Goal: Information Seeking & Learning: Learn about a topic

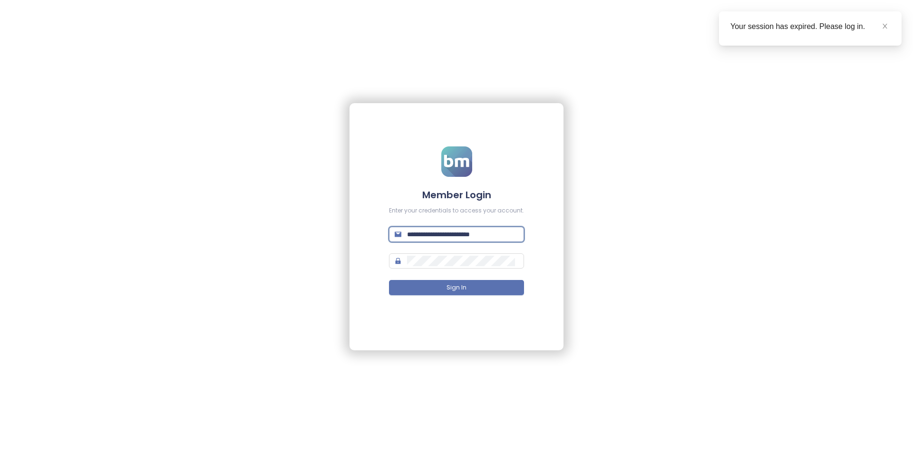
click at [455, 236] on input "**********" at bounding box center [462, 234] width 111 height 10
click at [447, 248] on div "Invalid email!" at bounding box center [456, 246] width 135 height 9
click at [453, 240] on span "*********" at bounding box center [456, 234] width 135 height 15
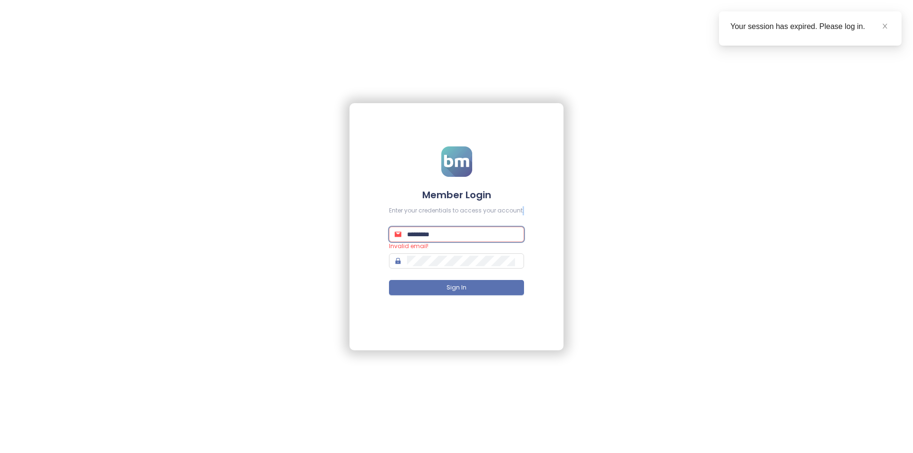
click at [453, 240] on span "*********" at bounding box center [456, 234] width 135 height 15
click at [454, 234] on input "*********" at bounding box center [462, 234] width 111 height 10
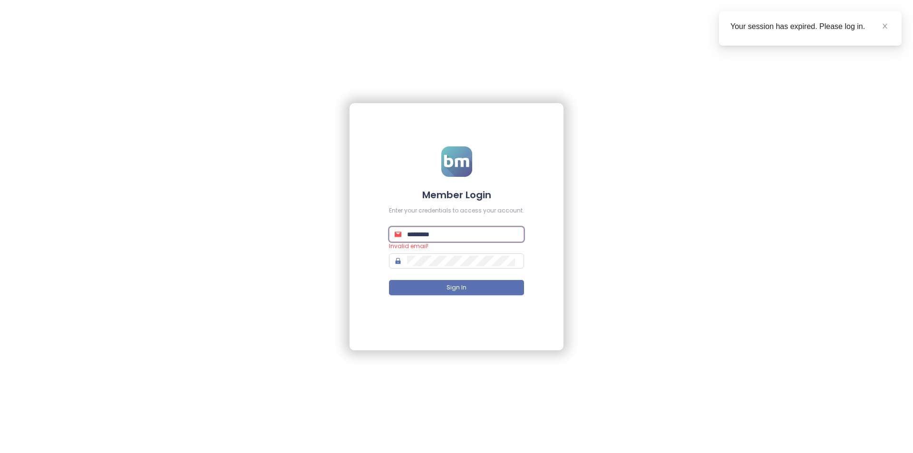
type input "**********"
click at [451, 237] on input "**********" at bounding box center [462, 234] width 111 height 10
click at [450, 242] on form "**********" at bounding box center [456, 227] width 135 height 160
click at [451, 239] on input "**********" at bounding box center [462, 234] width 111 height 10
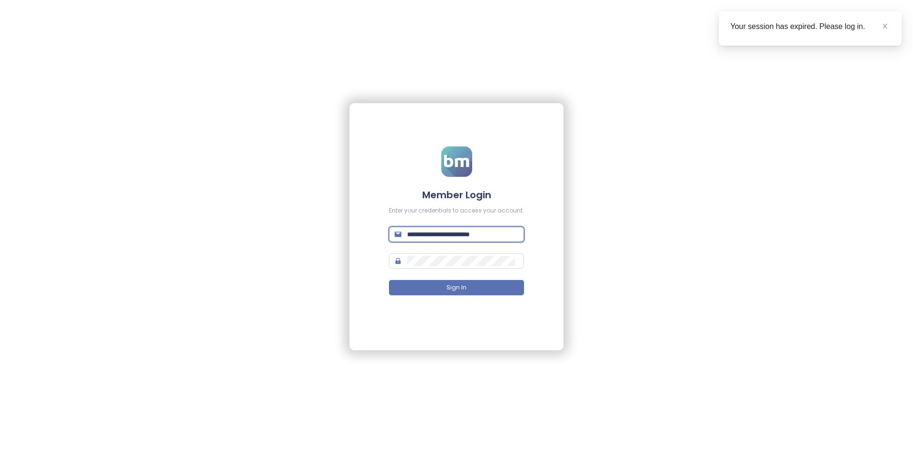
click at [451, 239] on input "**********" at bounding box center [462, 234] width 111 height 10
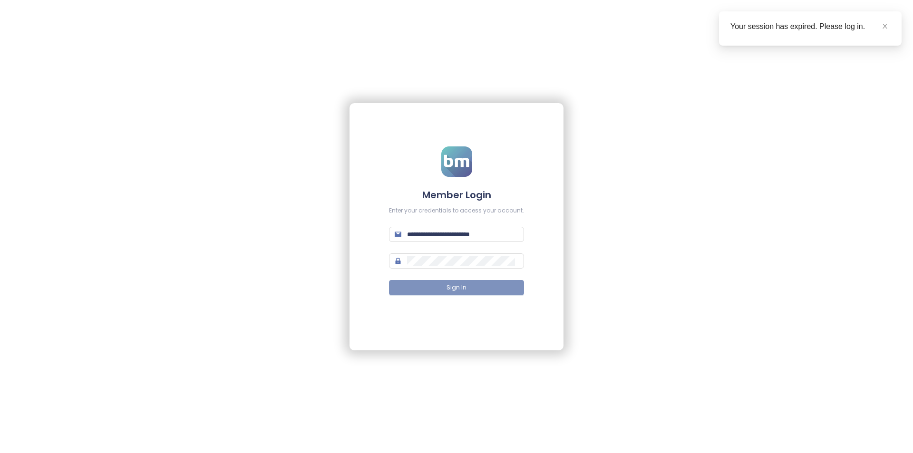
click at [446, 284] on button "Sign In" at bounding box center [456, 287] width 135 height 15
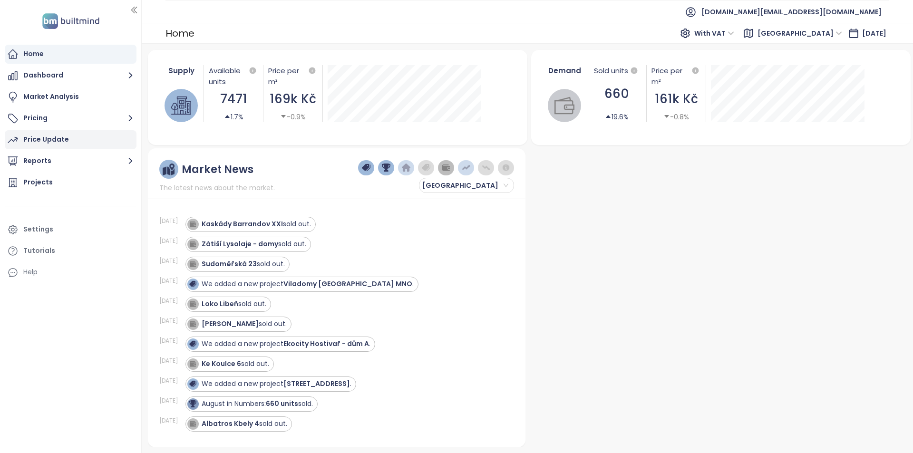
click at [58, 138] on div "Price Update" at bounding box center [46, 140] width 46 height 12
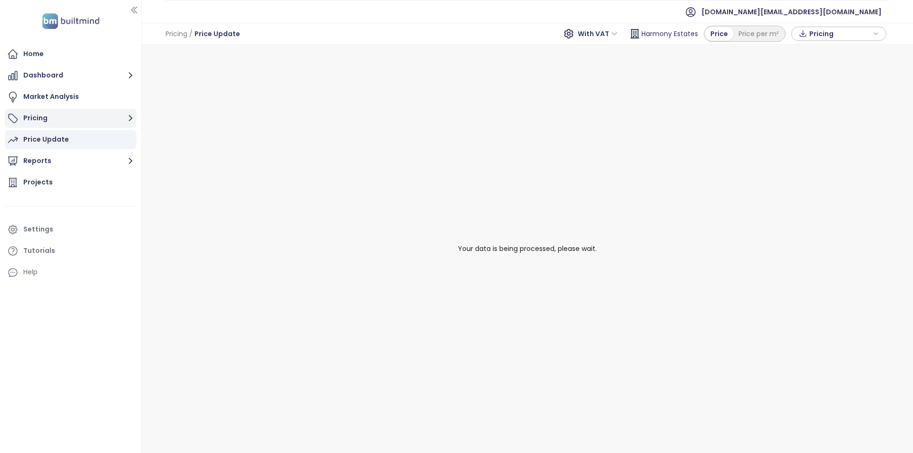
click at [65, 113] on button "Pricing" at bounding box center [71, 118] width 132 height 19
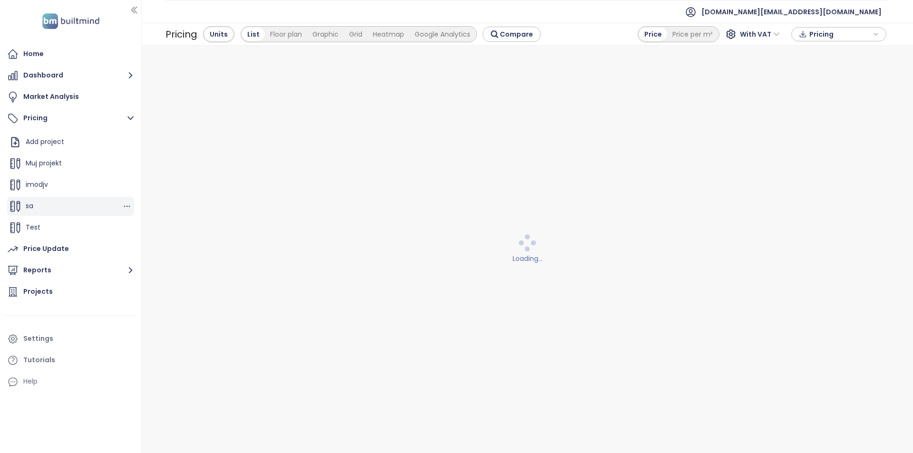
scroll to position [43, 0]
click at [70, 226] on span "Harmony Estates" at bounding box center [54, 228] width 57 height 10
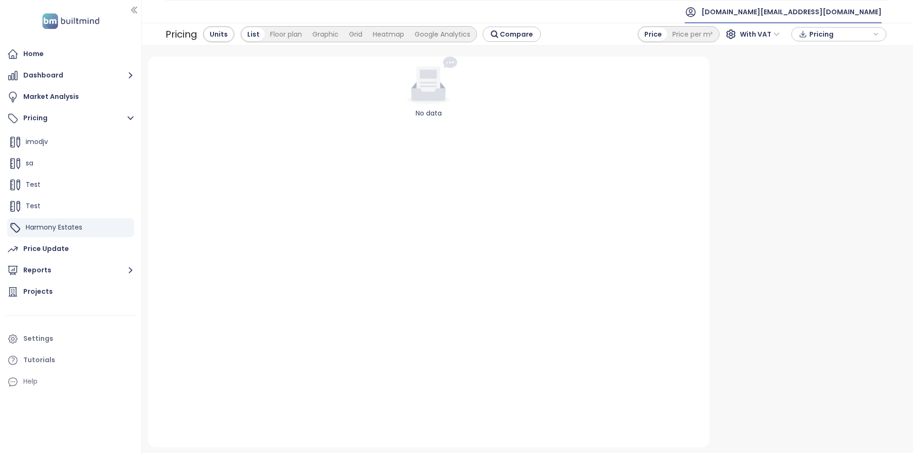
click at [840, 9] on span "[DOMAIN_NAME][EMAIL_ADDRESS][DOMAIN_NAME]" at bounding box center [792, 11] width 180 height 23
click at [831, 36] on li "Log out" at bounding box center [824, 38] width 112 height 19
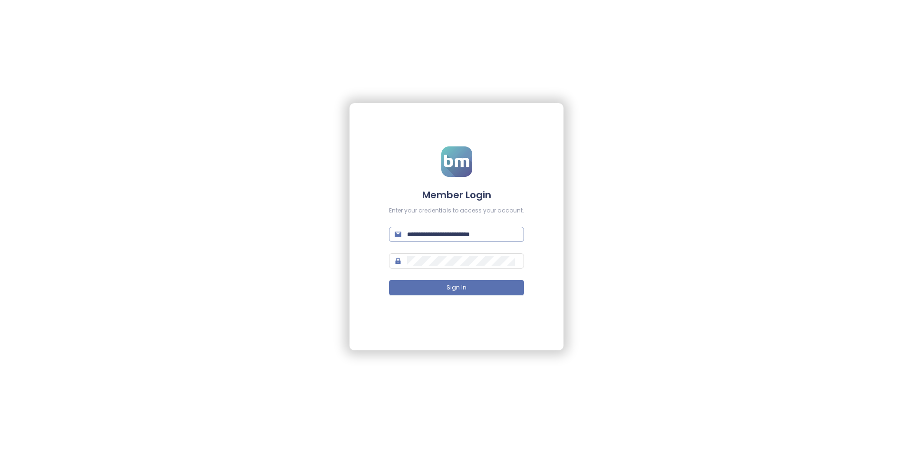
click at [493, 234] on input "**********" at bounding box center [462, 234] width 111 height 10
type input "**********"
click at [389, 280] on button "Sign In" at bounding box center [456, 287] width 135 height 15
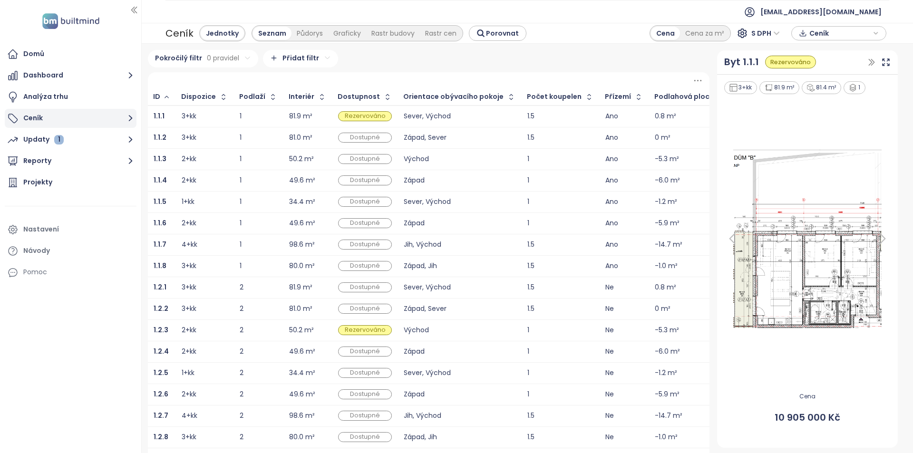
click at [55, 125] on button "Ceník" at bounding box center [71, 118] width 132 height 19
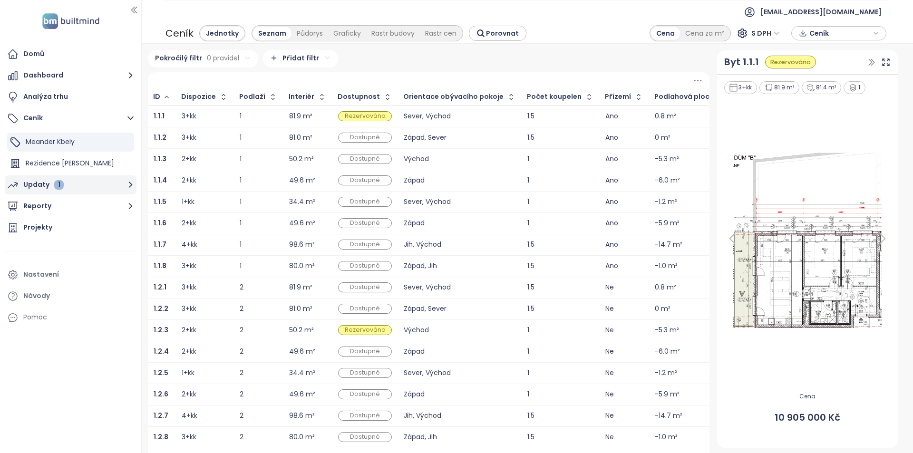
click at [73, 187] on button "Updaty 1" at bounding box center [71, 185] width 132 height 19
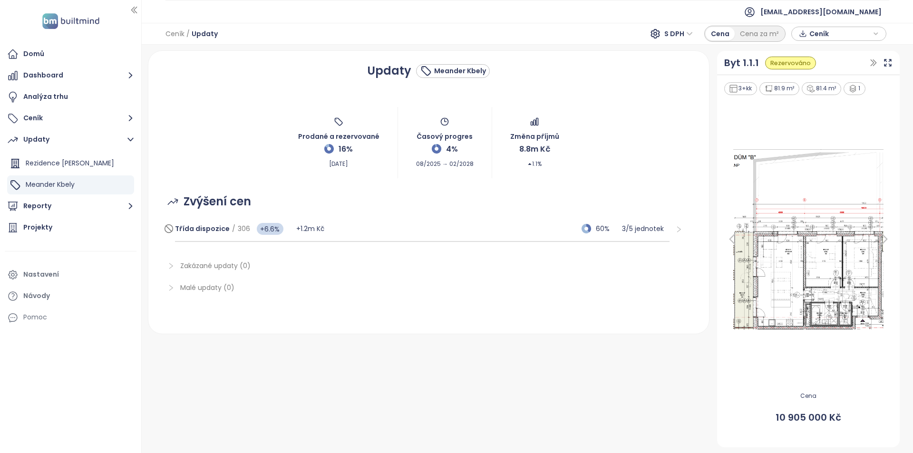
click at [380, 228] on div "Třída dispozice / 306 +6.6% +1.2m Kč 60% 3 / 5 jednotek" at bounding box center [422, 229] width 495 height 26
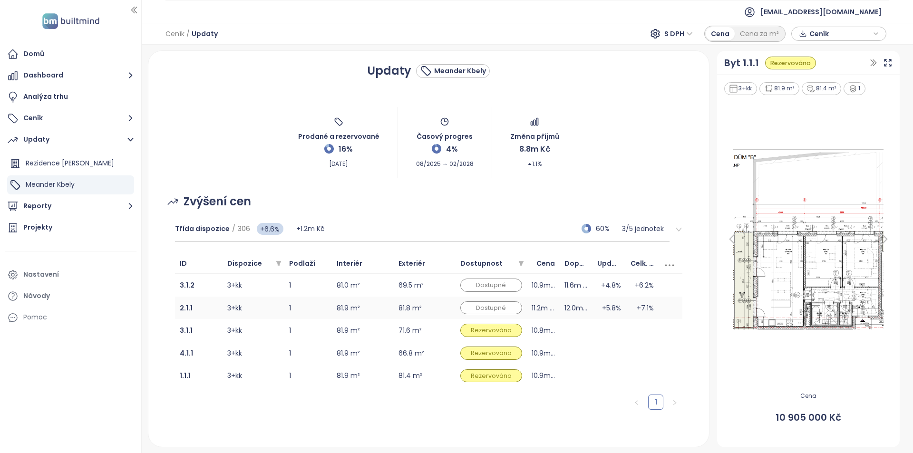
click at [213, 309] on td "2.1.1" at bounding box center [199, 308] width 48 height 23
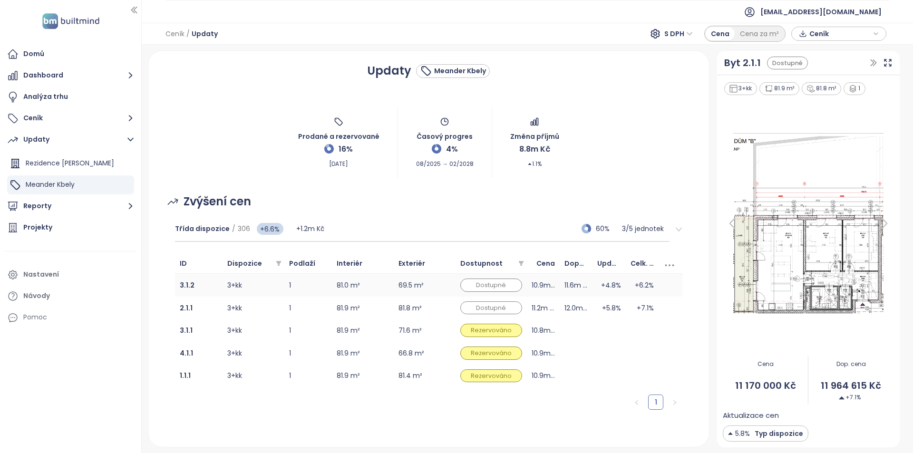
click at [213, 293] on td "3.1.2" at bounding box center [199, 285] width 48 height 23
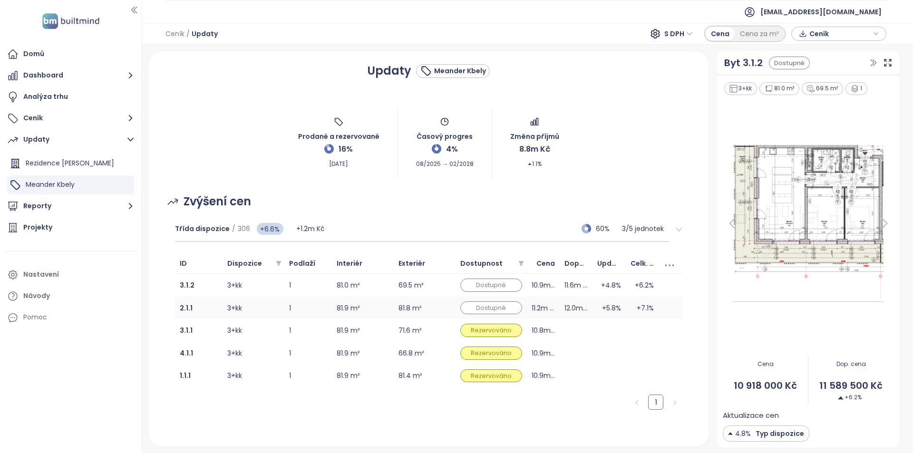
click at [214, 304] on td "2.1.1" at bounding box center [199, 308] width 48 height 23
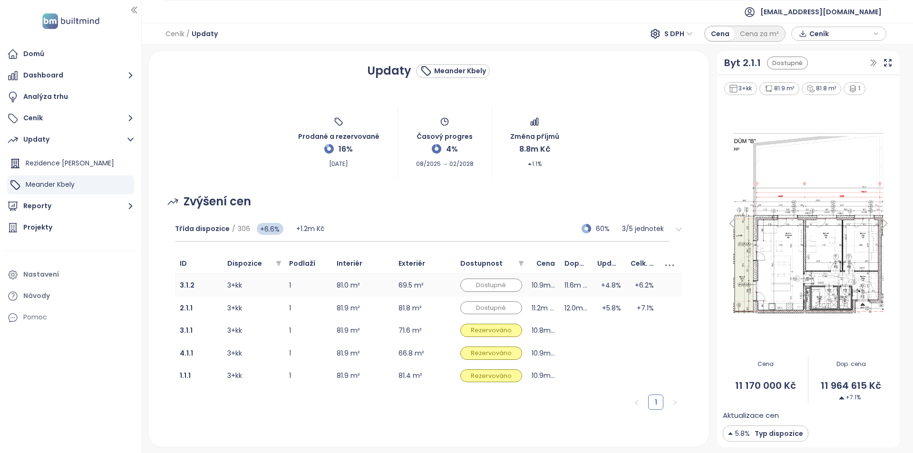
click at [217, 290] on td "3.1.2" at bounding box center [199, 285] width 48 height 23
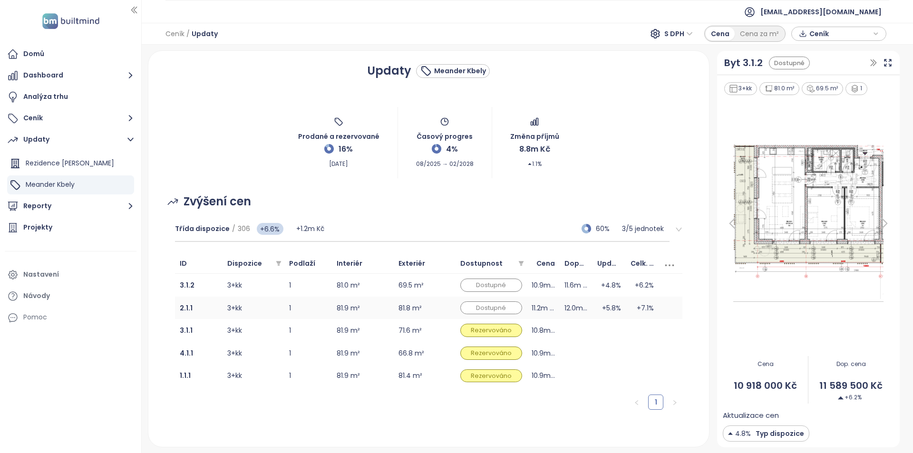
click at [219, 299] on td "2.1.1" at bounding box center [199, 308] width 48 height 23
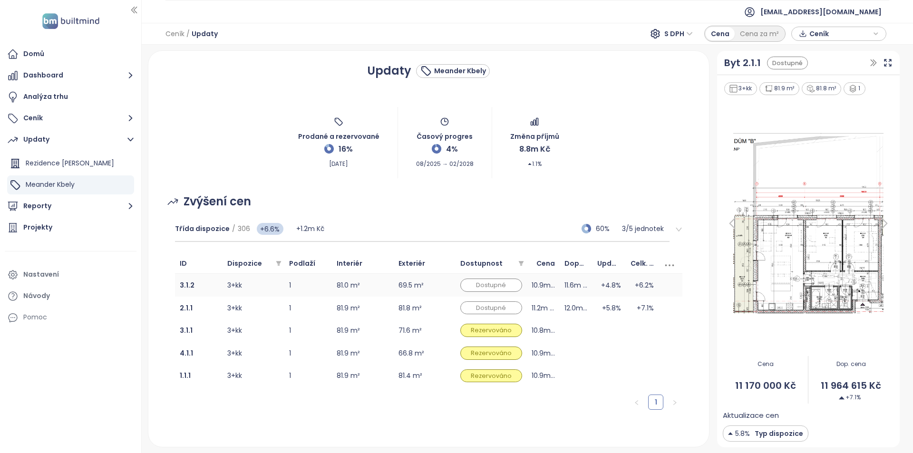
click at [219, 284] on td "3.1.2" at bounding box center [199, 285] width 48 height 23
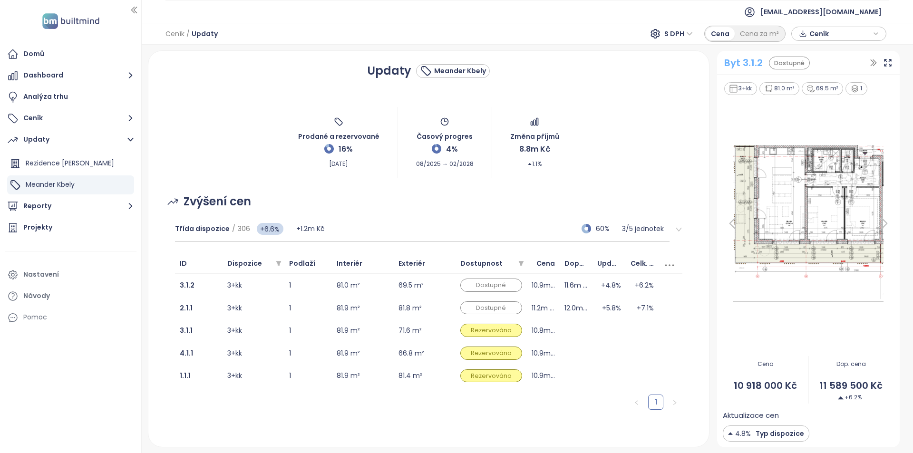
click at [738, 59] on div "Byt 3.1.2" at bounding box center [744, 63] width 39 height 15
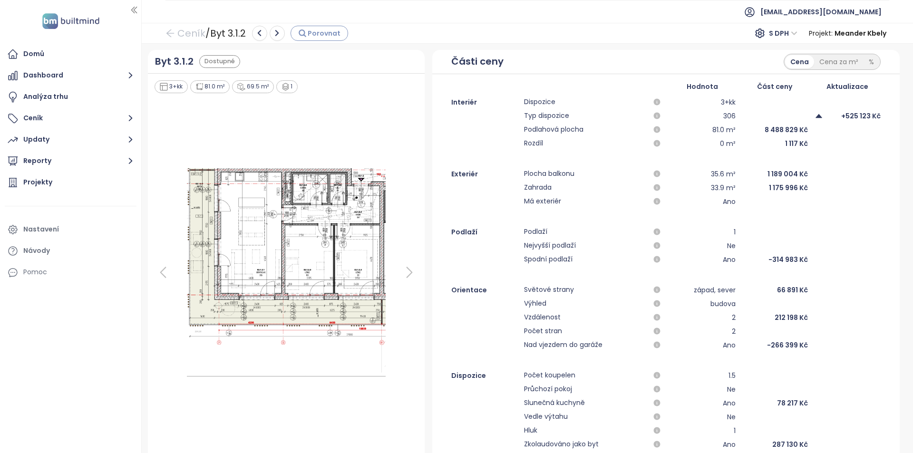
click at [312, 38] on span "Porovnat" at bounding box center [324, 33] width 33 height 10
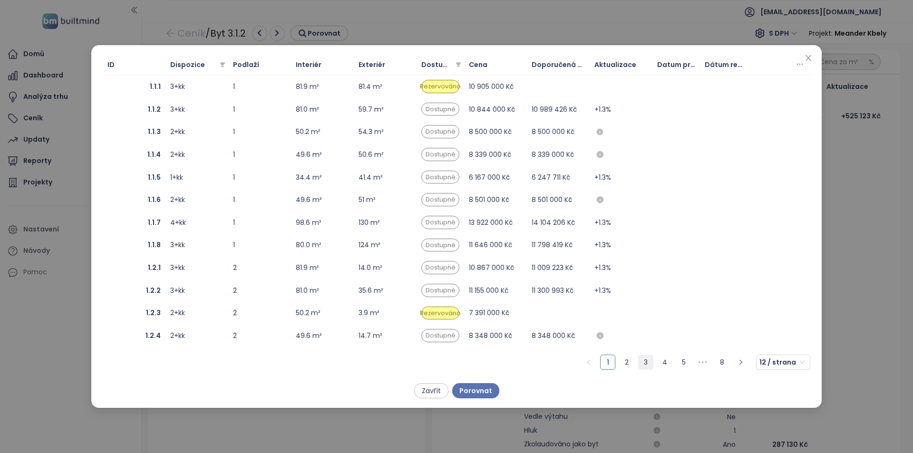
click at [643, 366] on link "3" at bounding box center [646, 362] width 14 height 14
click at [218, 108] on div "3+kk" at bounding box center [196, 109] width 53 height 10
click at [490, 388] on span "Porovnat" at bounding box center [476, 391] width 33 height 10
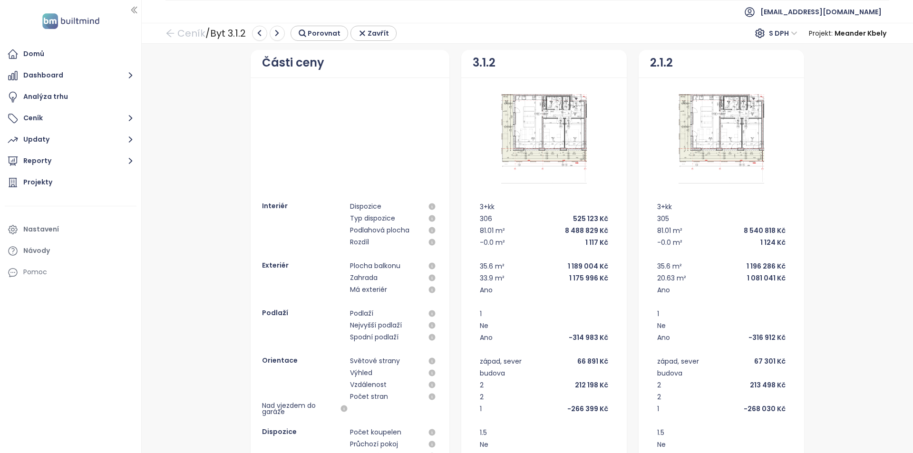
click at [484, 217] on div "306" at bounding box center [486, 219] width 12 height 10
click at [481, 219] on div "306" at bounding box center [486, 219] width 12 height 10
click at [54, 125] on button "Ceník" at bounding box center [71, 118] width 132 height 19
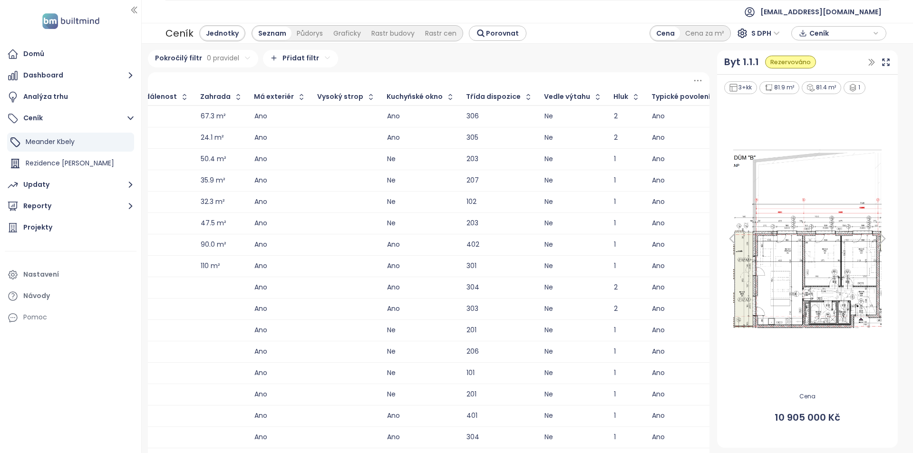
scroll to position [0, 618]
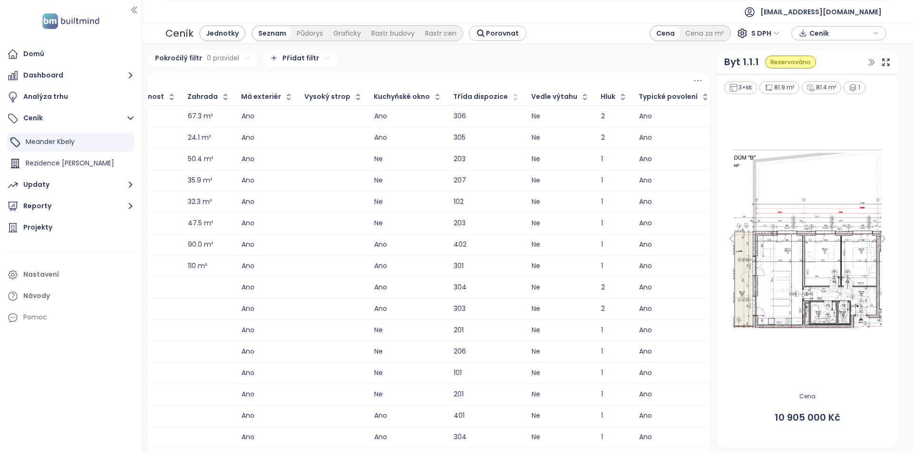
click at [511, 96] on icon "button" at bounding box center [516, 97] width 10 height 10
click at [513, 96] on icon "button" at bounding box center [516, 96] width 7 height 11
click at [515, 96] on icon "button" at bounding box center [517, 97] width 4 height 2
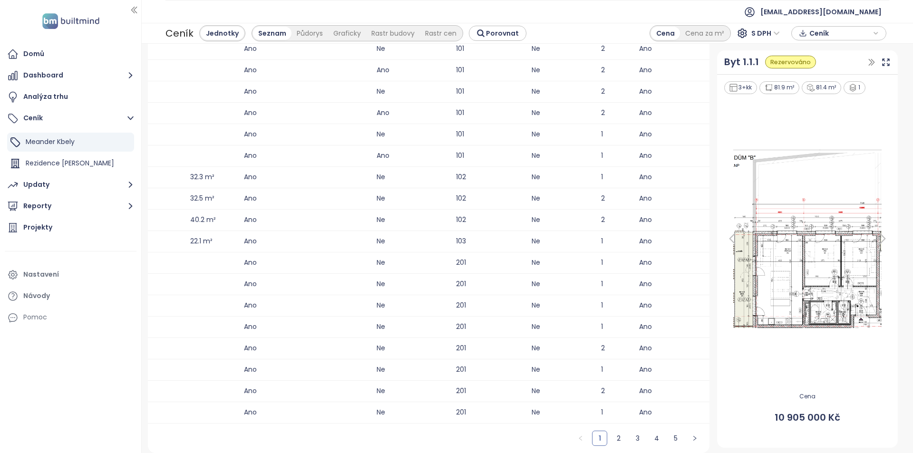
scroll to position [118, 0]
click at [632, 437] on link "3" at bounding box center [638, 438] width 14 height 14
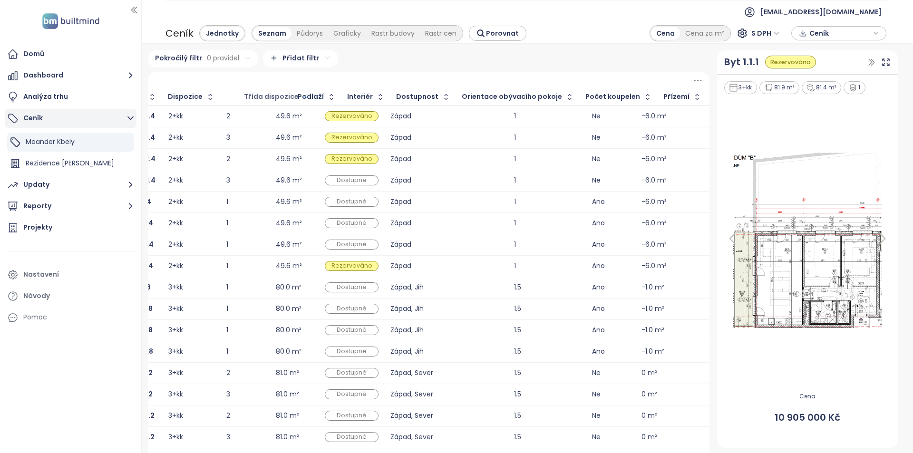
scroll to position [0, 0]
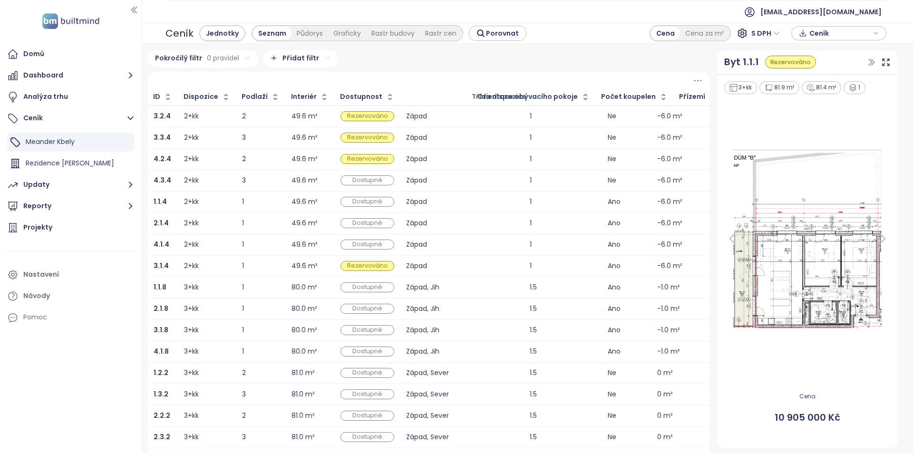
drag, startPoint x: 449, startPoint y: 99, endPoint x: 468, endPoint y: 104, distance: 20.1
click at [468, 104] on div "Třída dispozice" at bounding box center [504, 96] width 75 height 15
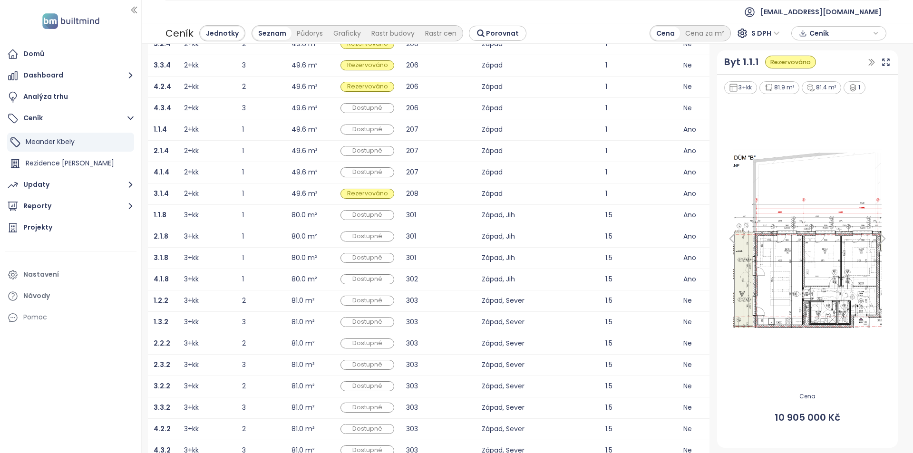
scroll to position [118, 0]
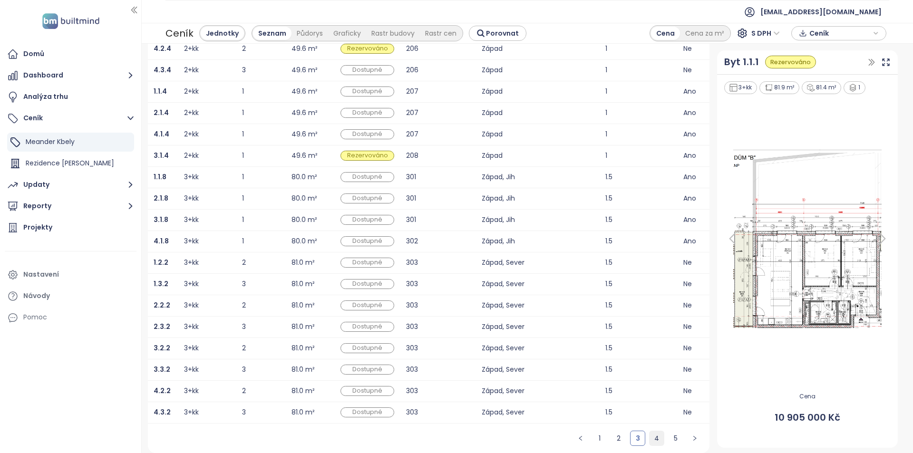
click at [650, 437] on link "4" at bounding box center [657, 438] width 14 height 14
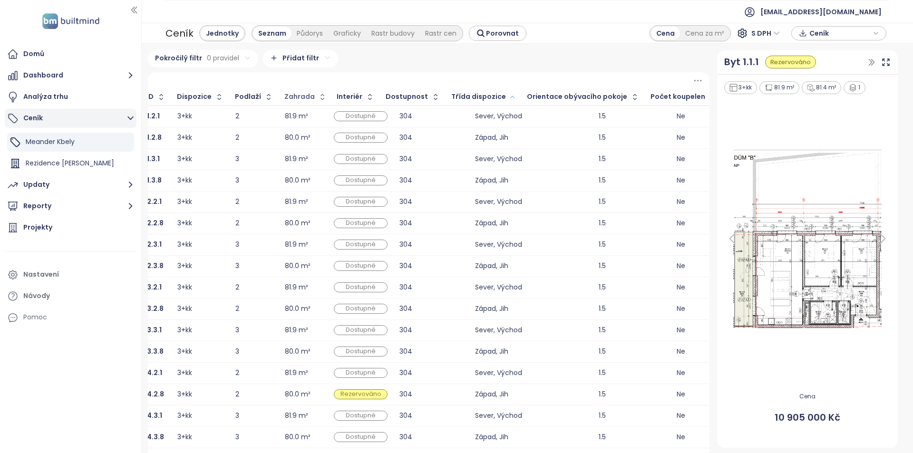
scroll to position [0, 0]
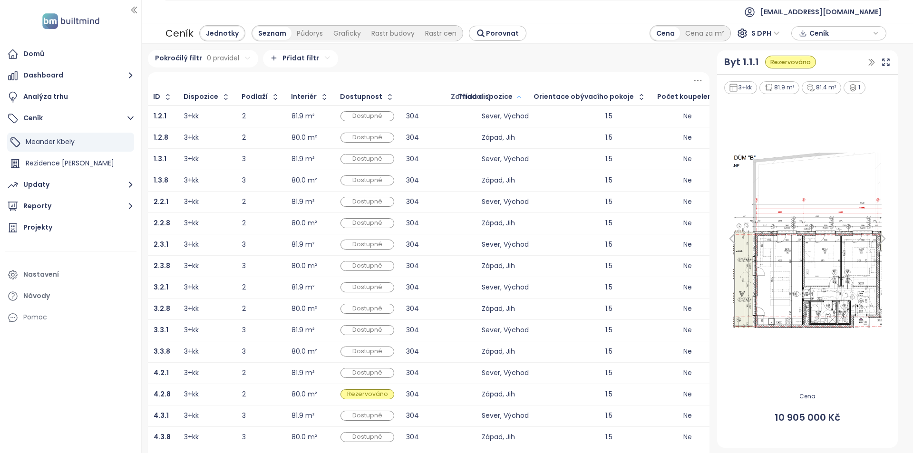
drag, startPoint x: 442, startPoint y: 98, endPoint x: 441, endPoint y: 114, distance: 15.2
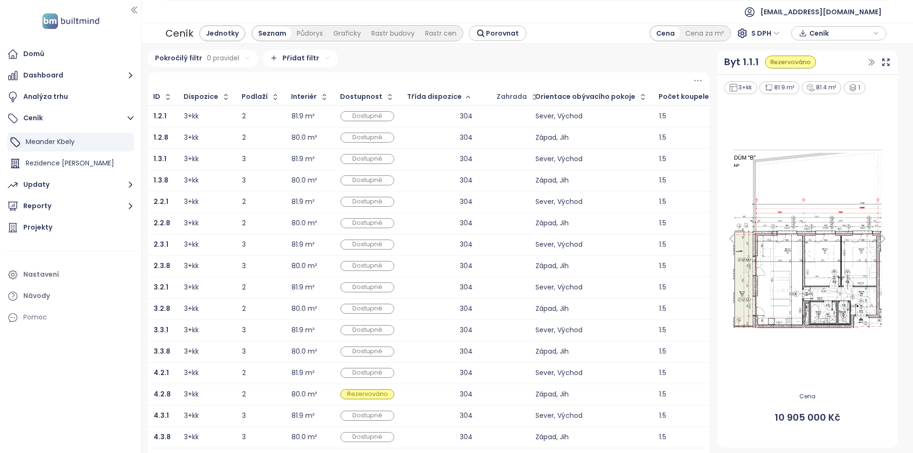
drag, startPoint x: 419, startPoint y: 94, endPoint x: 509, endPoint y: 95, distance: 90.9
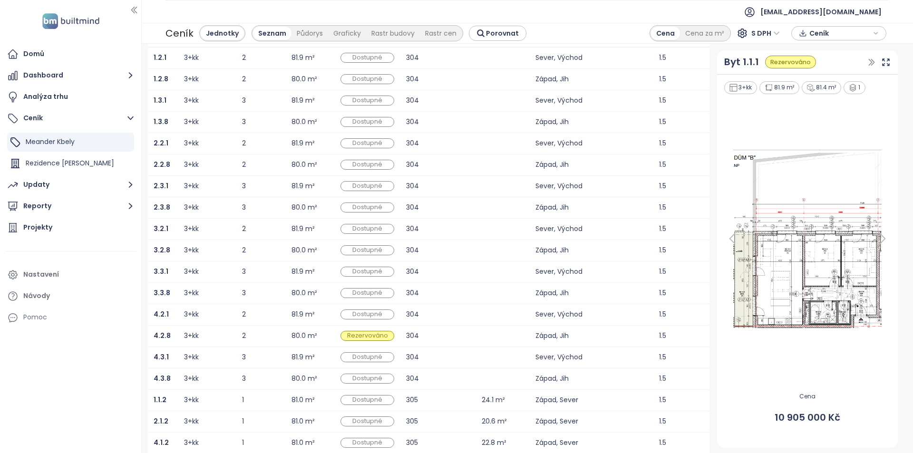
scroll to position [118, 0]
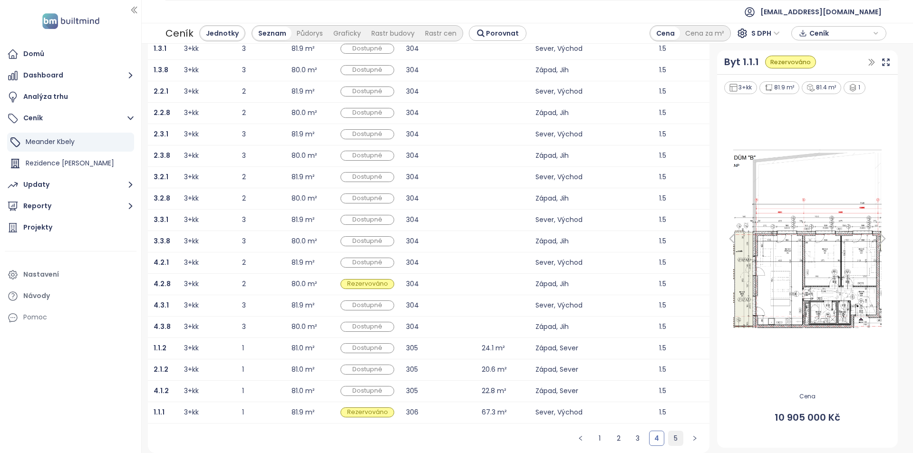
click at [669, 437] on link "5" at bounding box center [676, 438] width 14 height 14
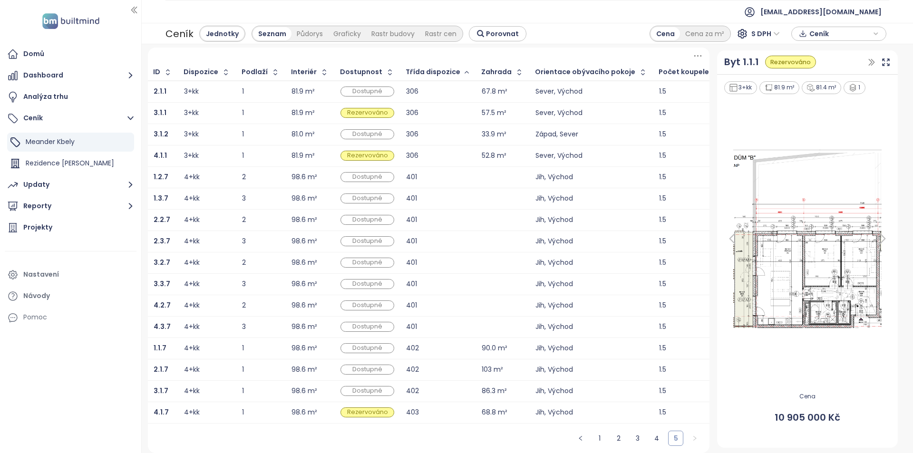
scroll to position [32, 0]
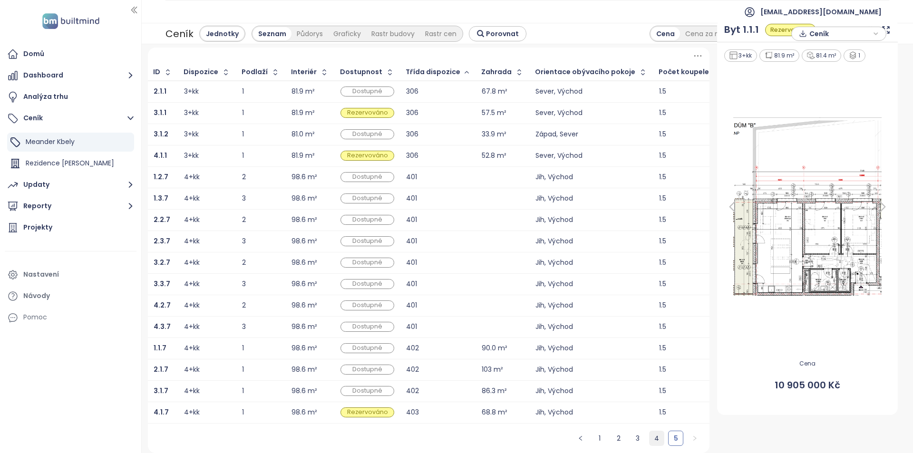
click at [650, 437] on link "4" at bounding box center [657, 438] width 14 height 14
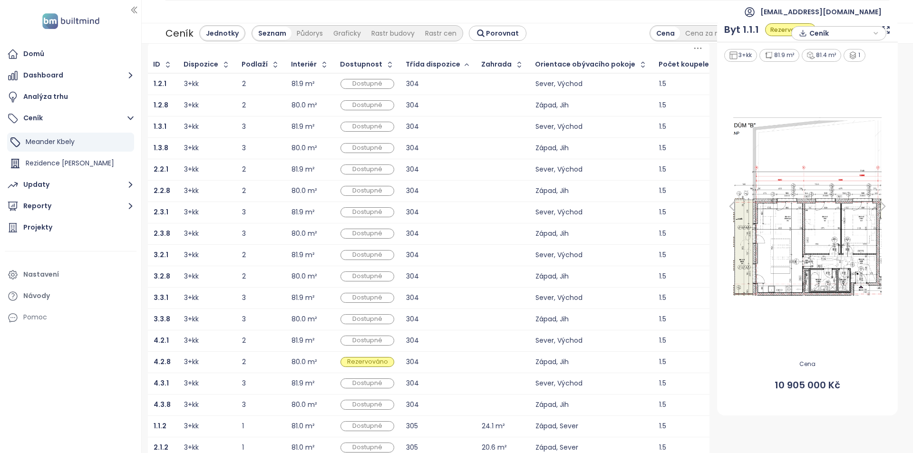
scroll to position [118, 0]
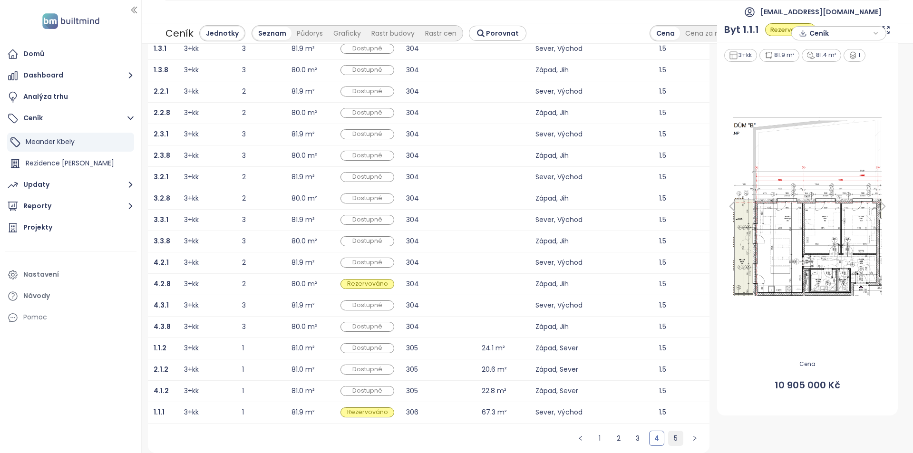
click at [669, 437] on link "5" at bounding box center [676, 438] width 14 height 14
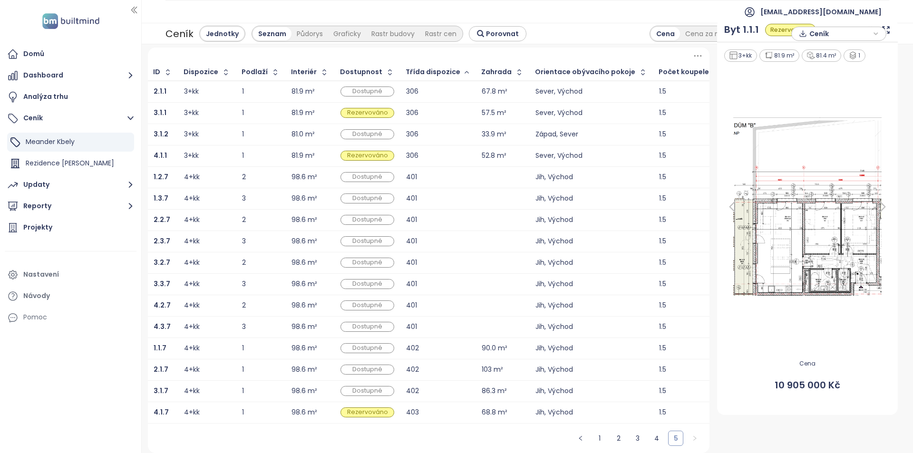
scroll to position [32, 0]
click at [654, 437] on link "4" at bounding box center [657, 438] width 14 height 14
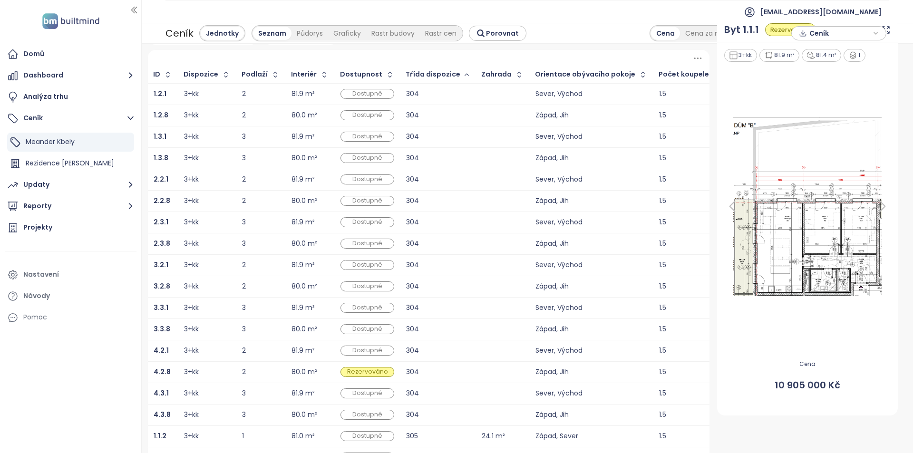
scroll to position [118, 0]
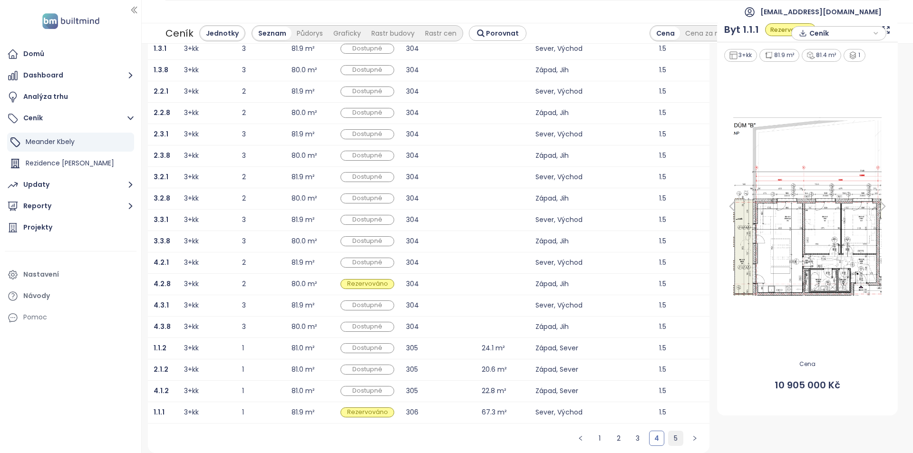
click at [671, 437] on link "5" at bounding box center [676, 438] width 14 height 14
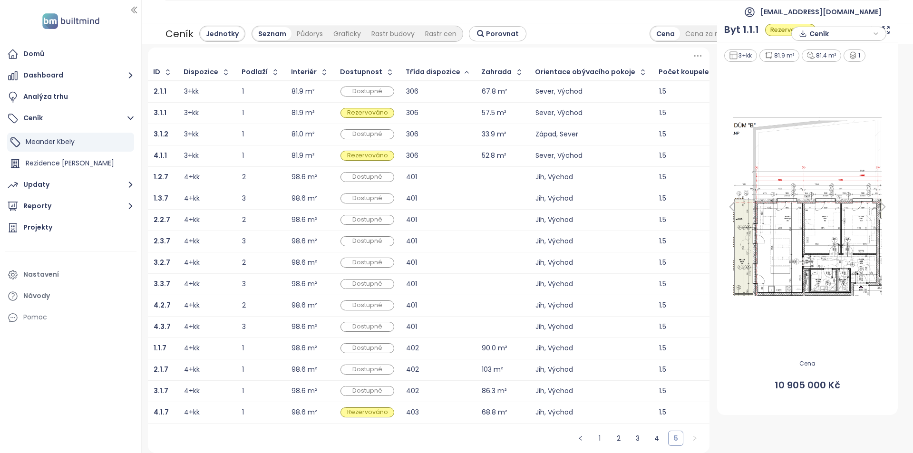
scroll to position [32, 0]
click at [654, 436] on link "4" at bounding box center [657, 438] width 14 height 14
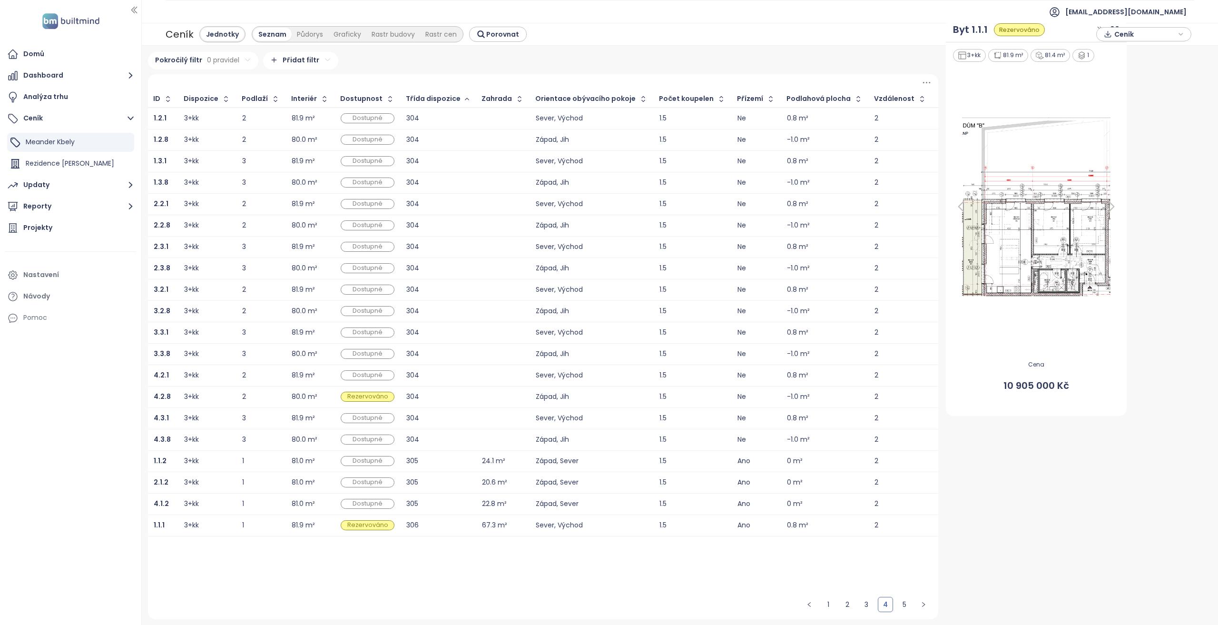
scroll to position [0, 0]
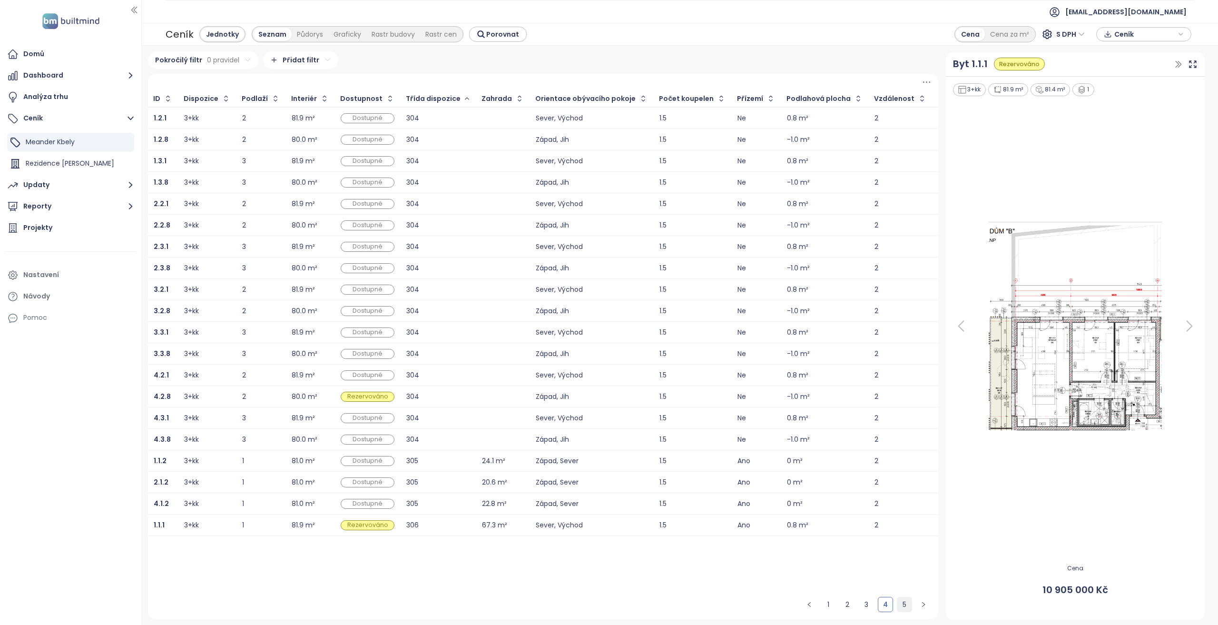
click at [908, 437] on link "5" at bounding box center [904, 604] width 14 height 14
